Goal: Task Accomplishment & Management: Complete application form

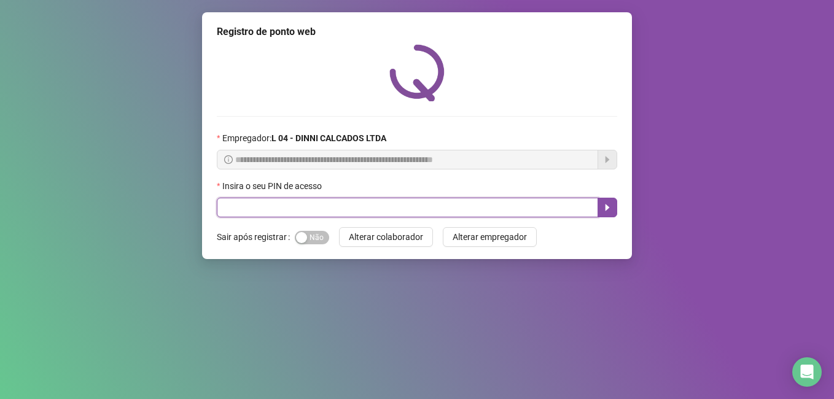
click at [362, 213] on input "text" at bounding box center [407, 208] width 381 height 20
type input "*****"
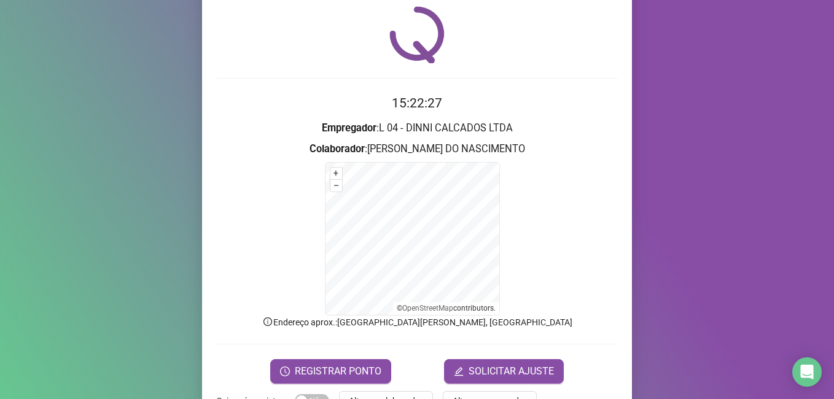
scroll to position [77, 0]
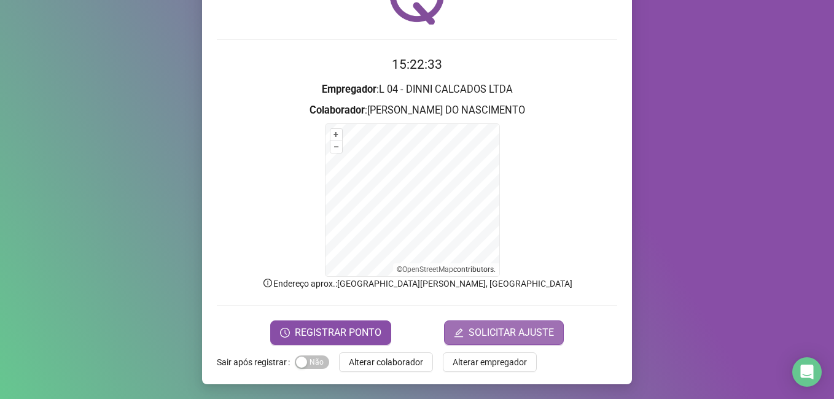
click at [534, 338] on span "SOLICITAR AJUSTE" at bounding box center [511, 332] width 85 height 15
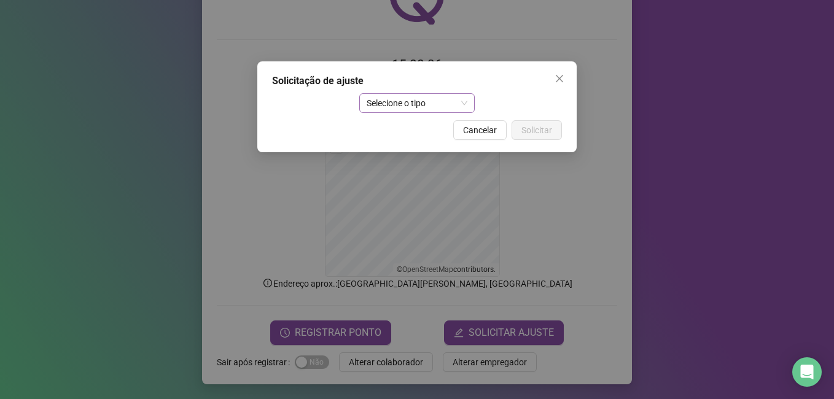
click at [437, 107] on span "Selecione o tipo" at bounding box center [417, 103] width 101 height 18
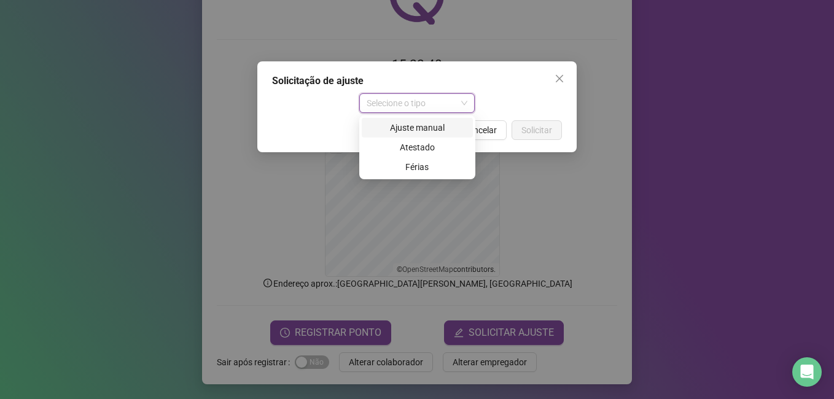
click at [437, 127] on div "Ajuste manual" at bounding box center [417, 128] width 96 height 14
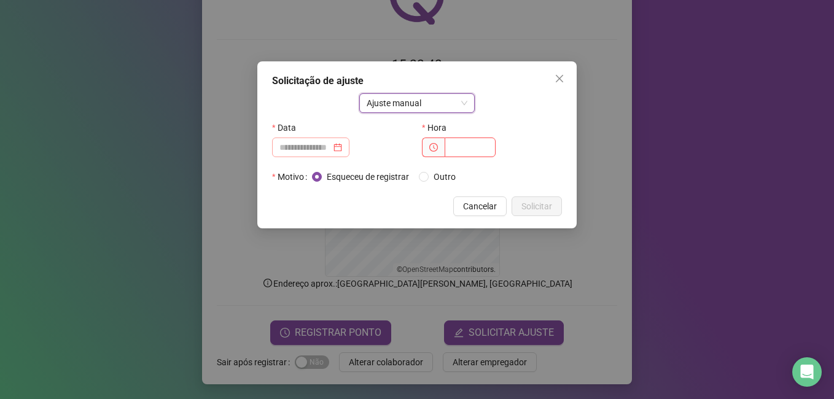
click at [342, 149] on div at bounding box center [310, 148] width 63 height 14
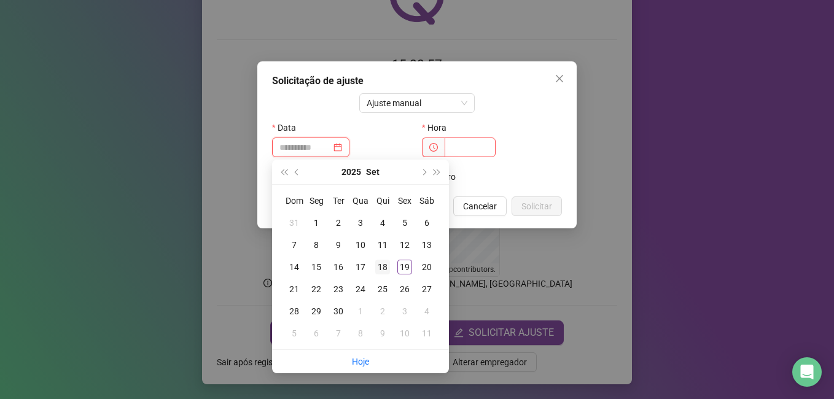
type input "**********"
click at [381, 270] on div "18" at bounding box center [382, 267] width 15 height 15
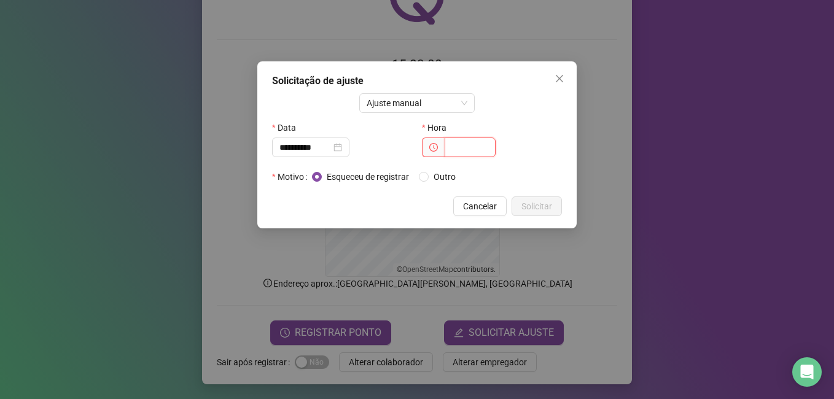
click at [461, 154] on input "text" at bounding box center [470, 148] width 51 height 20
type input "*****"
click at [543, 208] on span "Solicitar" at bounding box center [536, 207] width 31 height 14
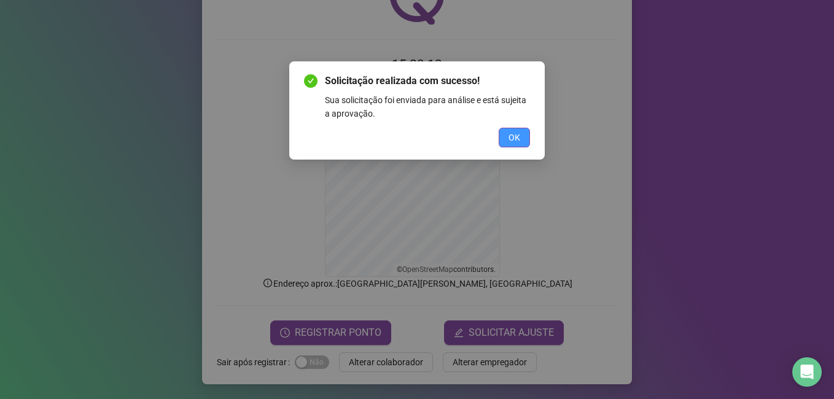
click at [518, 144] on span "OK" at bounding box center [514, 138] width 12 height 14
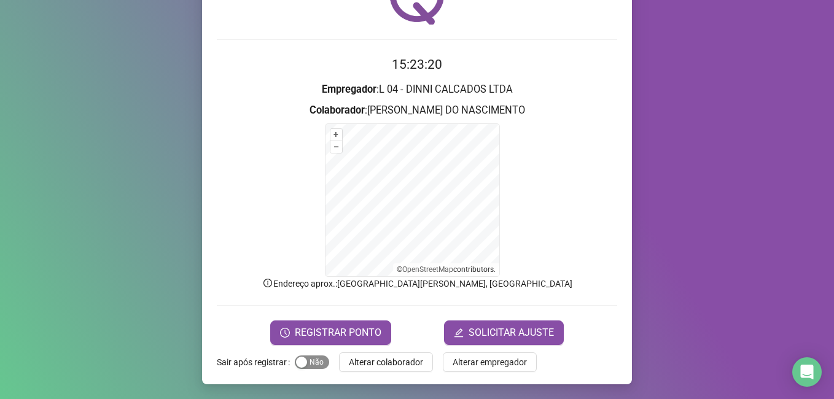
click at [299, 362] on div "button" at bounding box center [301, 362] width 11 height 11
click at [370, 364] on span "Alterar colaborador" at bounding box center [386, 363] width 74 height 14
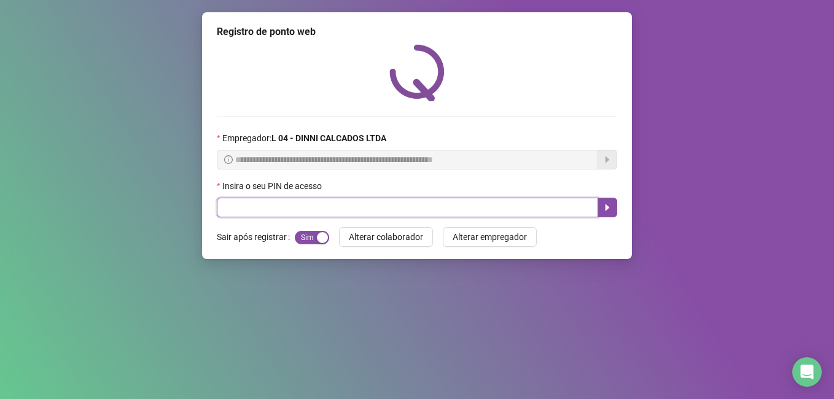
click at [258, 203] on input "text" at bounding box center [407, 208] width 381 height 20
type input "*****"
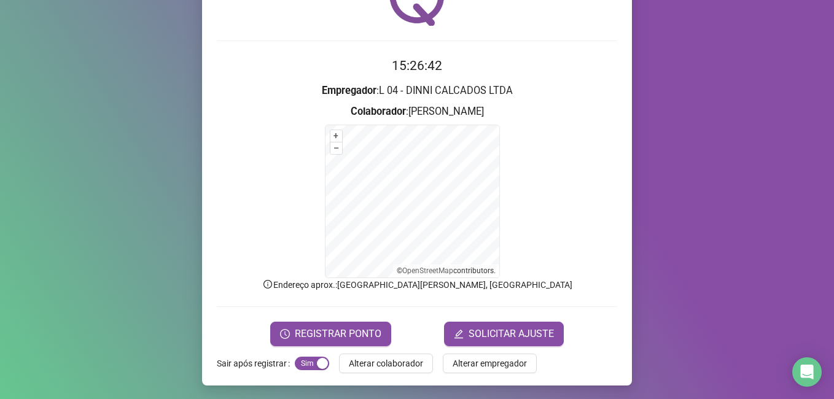
scroll to position [77, 0]
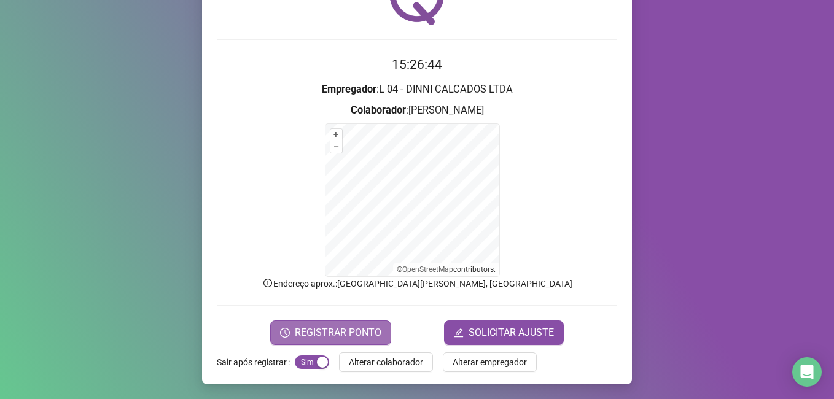
click at [335, 327] on span "REGISTRAR PONTO" at bounding box center [338, 332] width 87 height 15
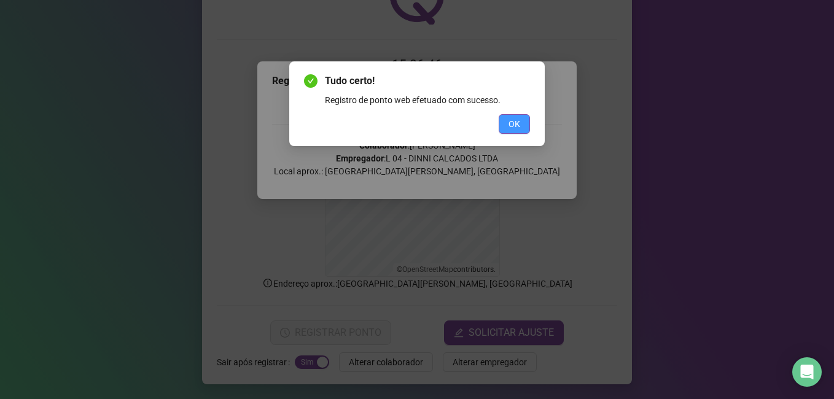
click at [524, 123] on button "OK" at bounding box center [514, 124] width 31 height 20
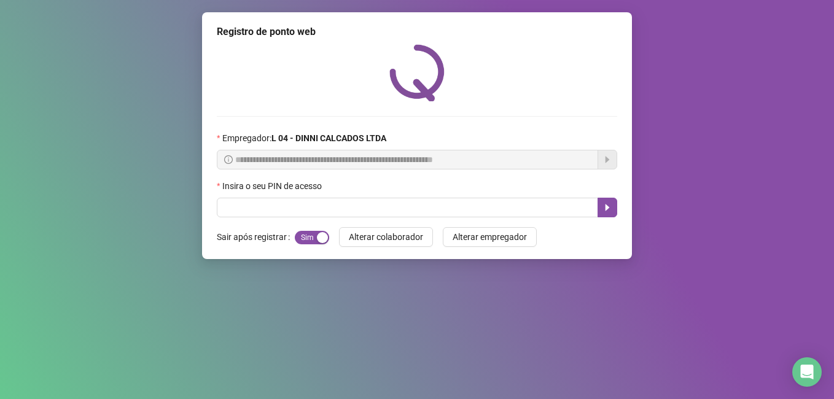
scroll to position [0, 0]
click at [402, 238] on span "Alterar colaborador" at bounding box center [386, 237] width 74 height 14
